Goal: Complete application form

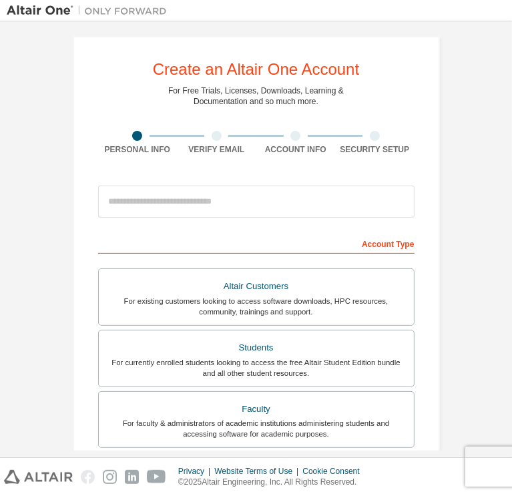
scroll to position [8, 0]
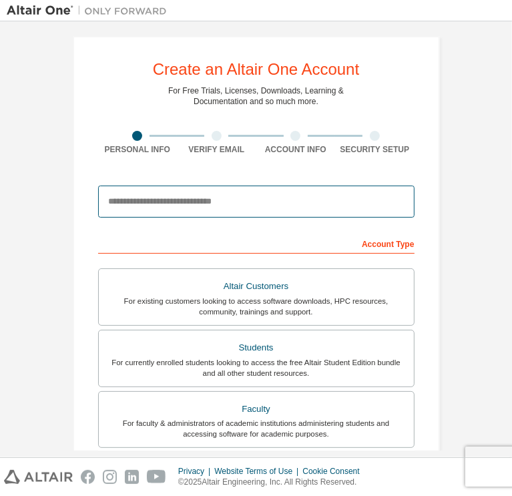
click at [222, 204] on input "email" at bounding box center [256, 202] width 317 height 32
click at [269, 194] on input "email" at bounding box center [256, 202] width 317 height 32
paste input "**********"
click at [105, 197] on input "**********" at bounding box center [256, 202] width 317 height 32
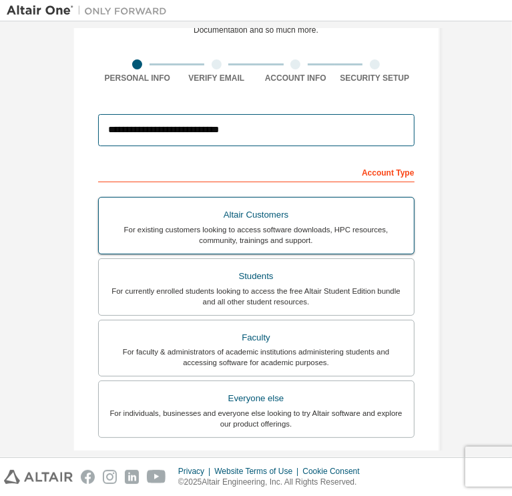
scroll to position [88, 0]
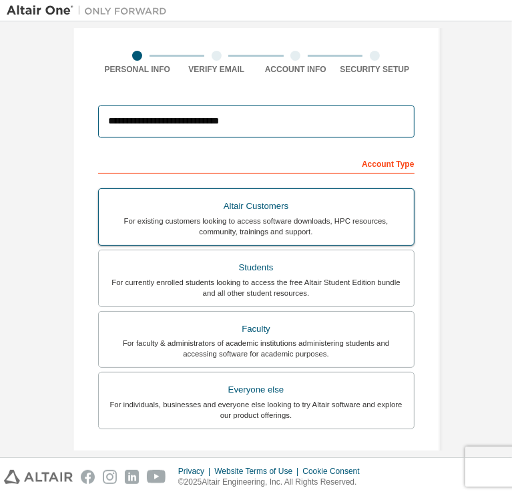
type input "**********"
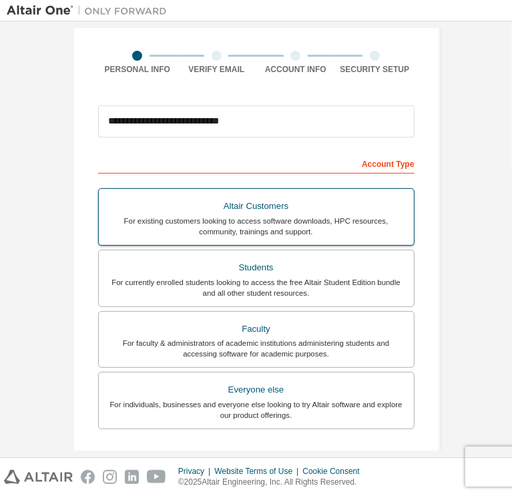
click at [203, 277] on div "For currently enrolled students looking to access the free Altair Student Editi…" at bounding box center [256, 287] width 299 height 21
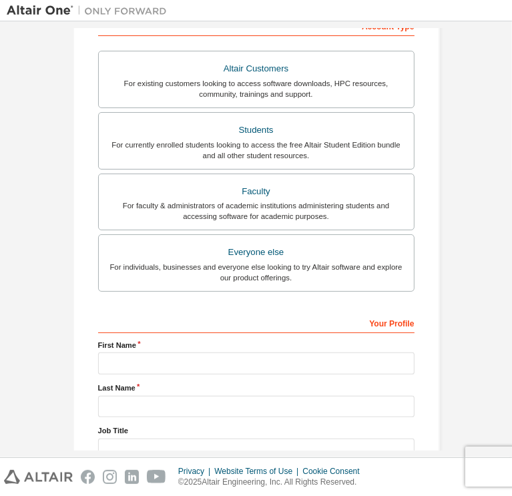
scroll to position [281, 0]
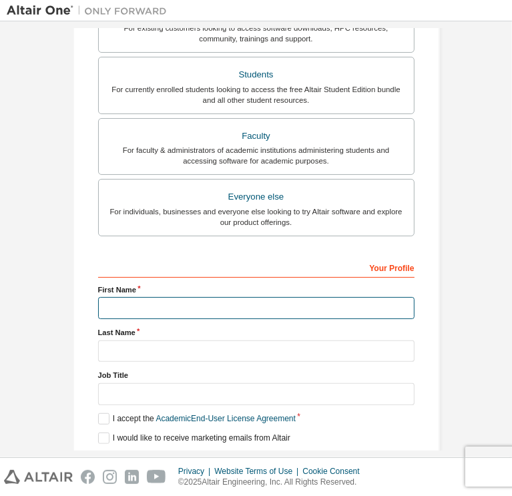
click at [194, 315] on input "text" at bounding box center [256, 308] width 317 height 22
type input "**********"
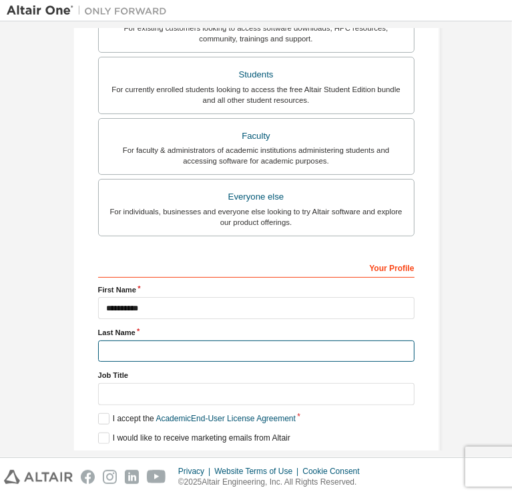
click at [283, 341] on input "text" at bounding box center [256, 352] width 317 height 22
type input "*****"
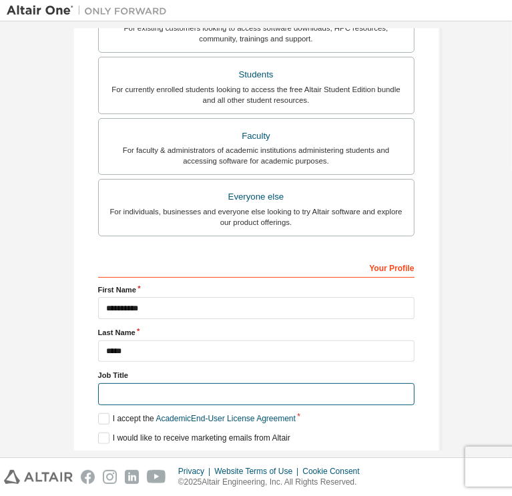
click at [144, 383] on input "text" at bounding box center [256, 394] width 317 height 22
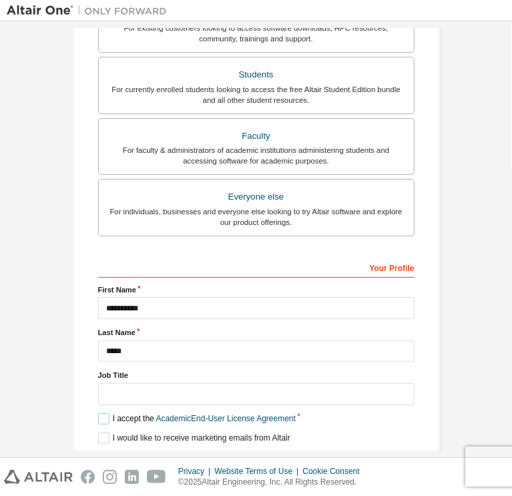
click at [101, 414] on label "I accept the Academic End-User License Agreement" at bounding box center [197, 419] width 198 height 11
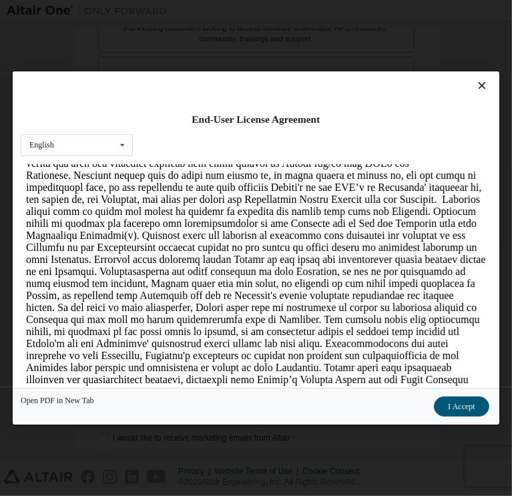
scroll to position [1699, 0]
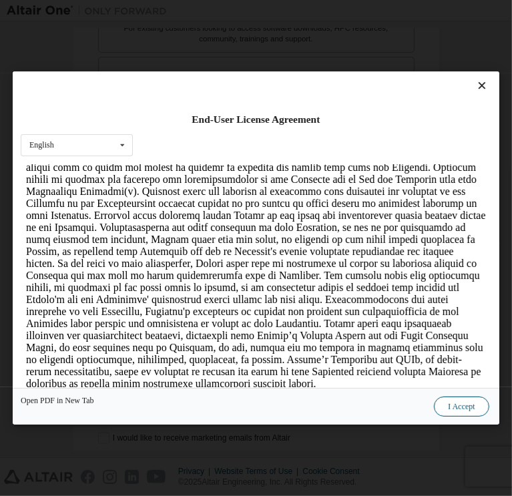
click at [435, 402] on button "I Accept" at bounding box center [462, 407] width 55 height 20
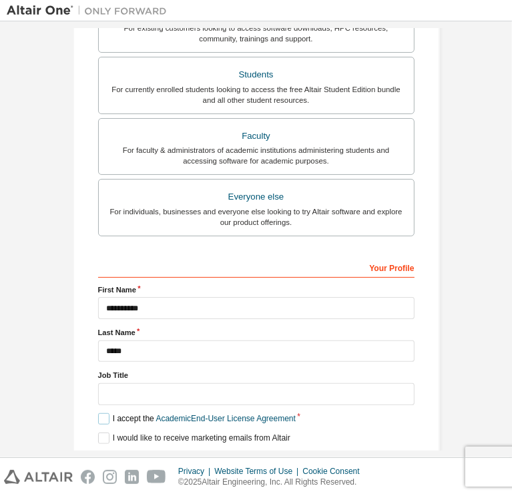
click at [100, 414] on label "I accept the Academic End-User License Agreement" at bounding box center [197, 419] width 198 height 11
click at [250, 452] on div "Next" at bounding box center [256, 462] width 317 height 20
click at [100, 414] on label "I accept the Academic End-User License Agreement" at bounding box center [197, 419] width 198 height 11
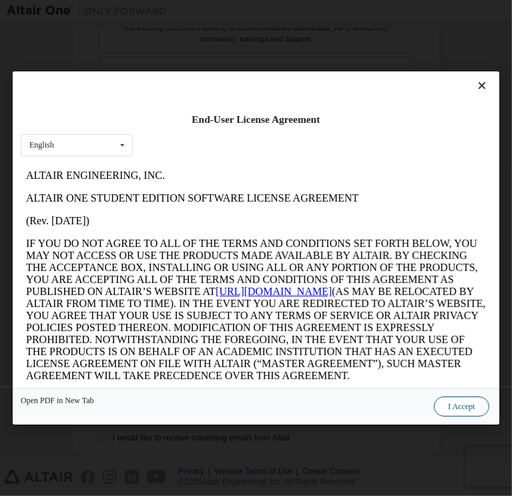
scroll to position [0, 0]
click at [435, 403] on button "I Accept" at bounding box center [462, 407] width 55 height 20
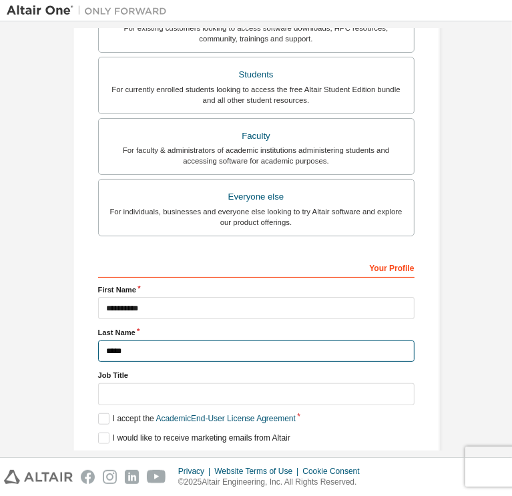
click at [301, 341] on input "*****" at bounding box center [256, 352] width 317 height 22
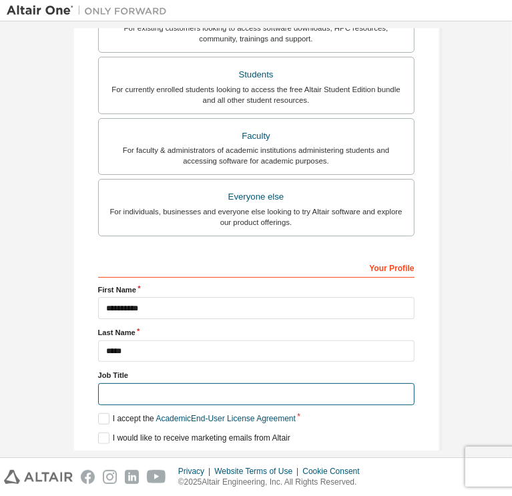
click at [267, 383] on input "text" at bounding box center [256, 394] width 317 height 22
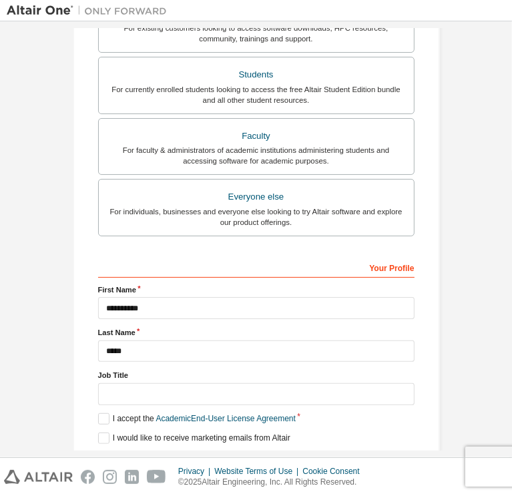
click at [317, 257] on div "Your Profile" at bounding box center [256, 267] width 317 height 21
click at [369, 263] on div "Your Profile" at bounding box center [256, 267] width 317 height 21
click at [258, 452] on button "Next" at bounding box center [255, 462] width 60 height 20
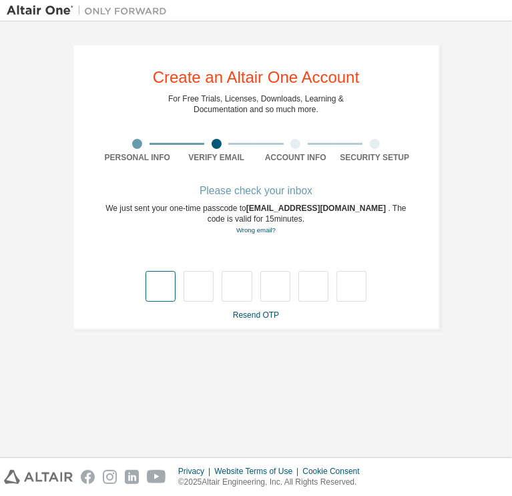
type input "*"
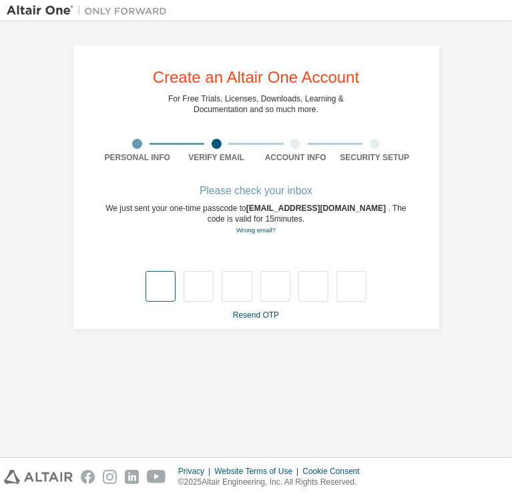
type input "*"
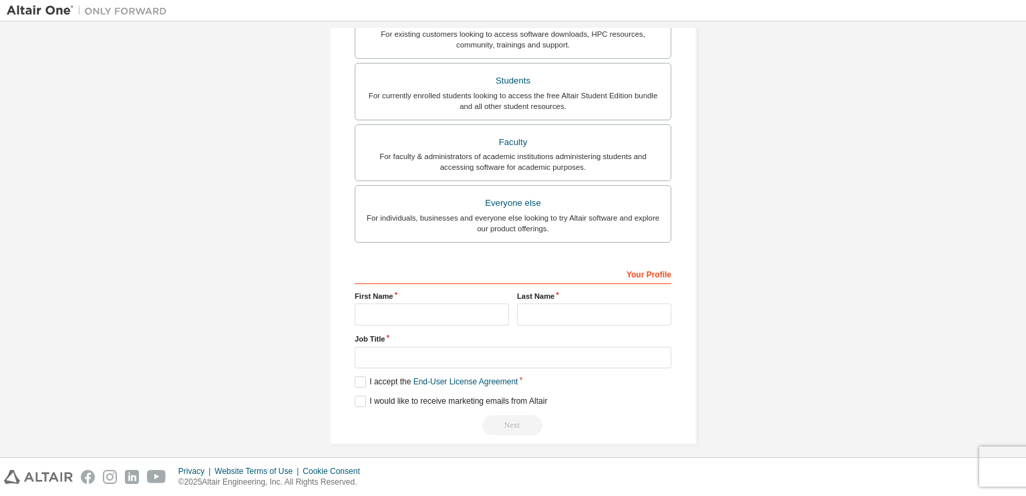
scroll to position [282, 0]
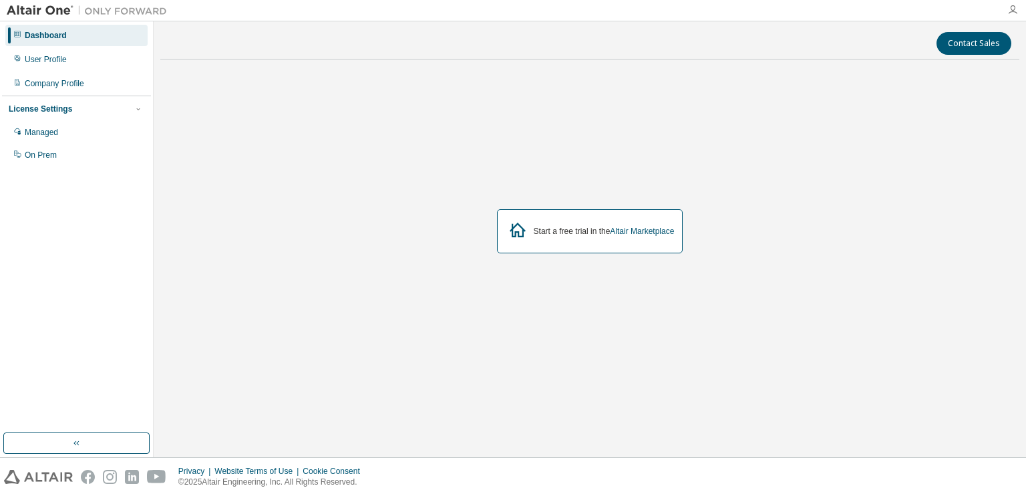
click at [1016, 8] on icon "button" at bounding box center [1012, 10] width 11 height 11
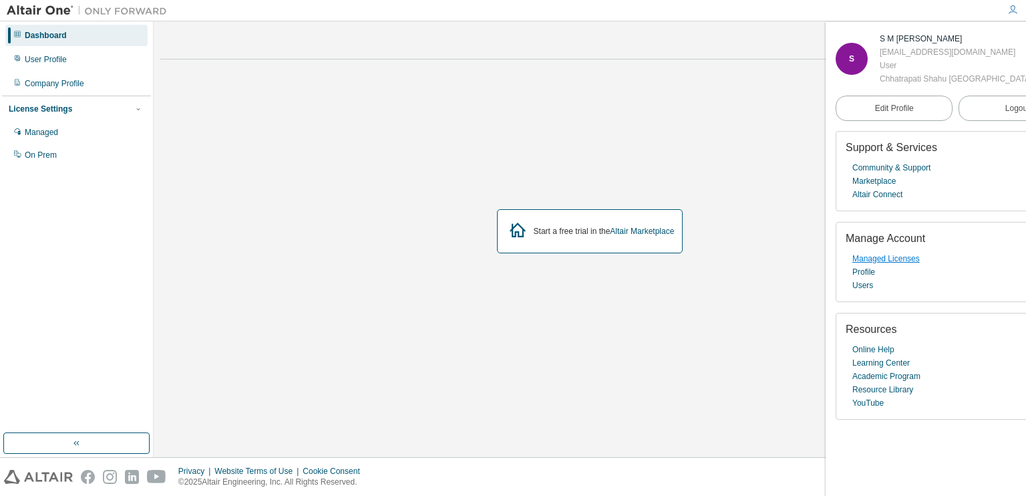
click at [882, 265] on link "Managed Licenses" at bounding box center [885, 258] width 67 height 13
